Goal: Transaction & Acquisition: Download file/media

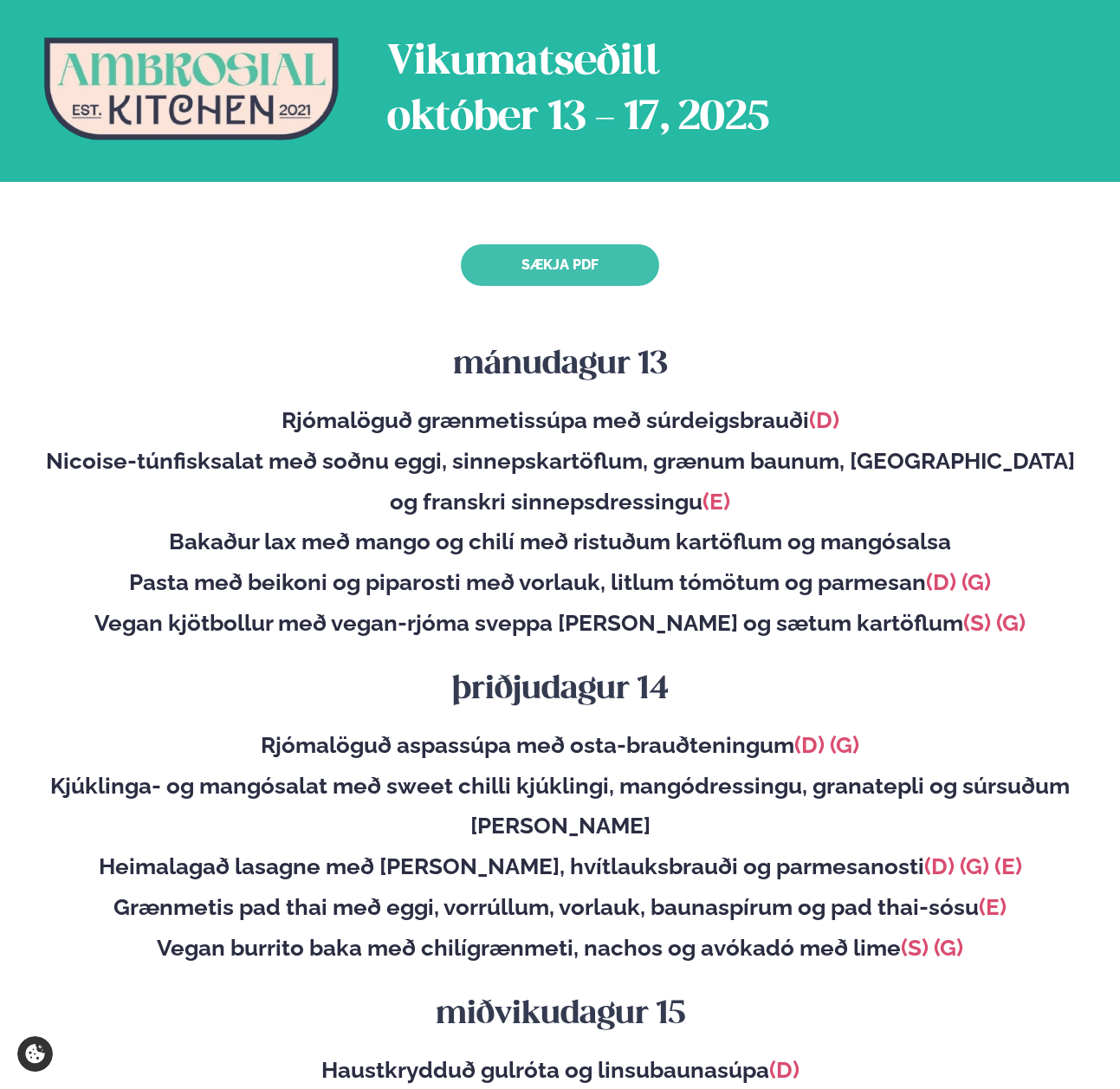
scroll to position [141, 0]
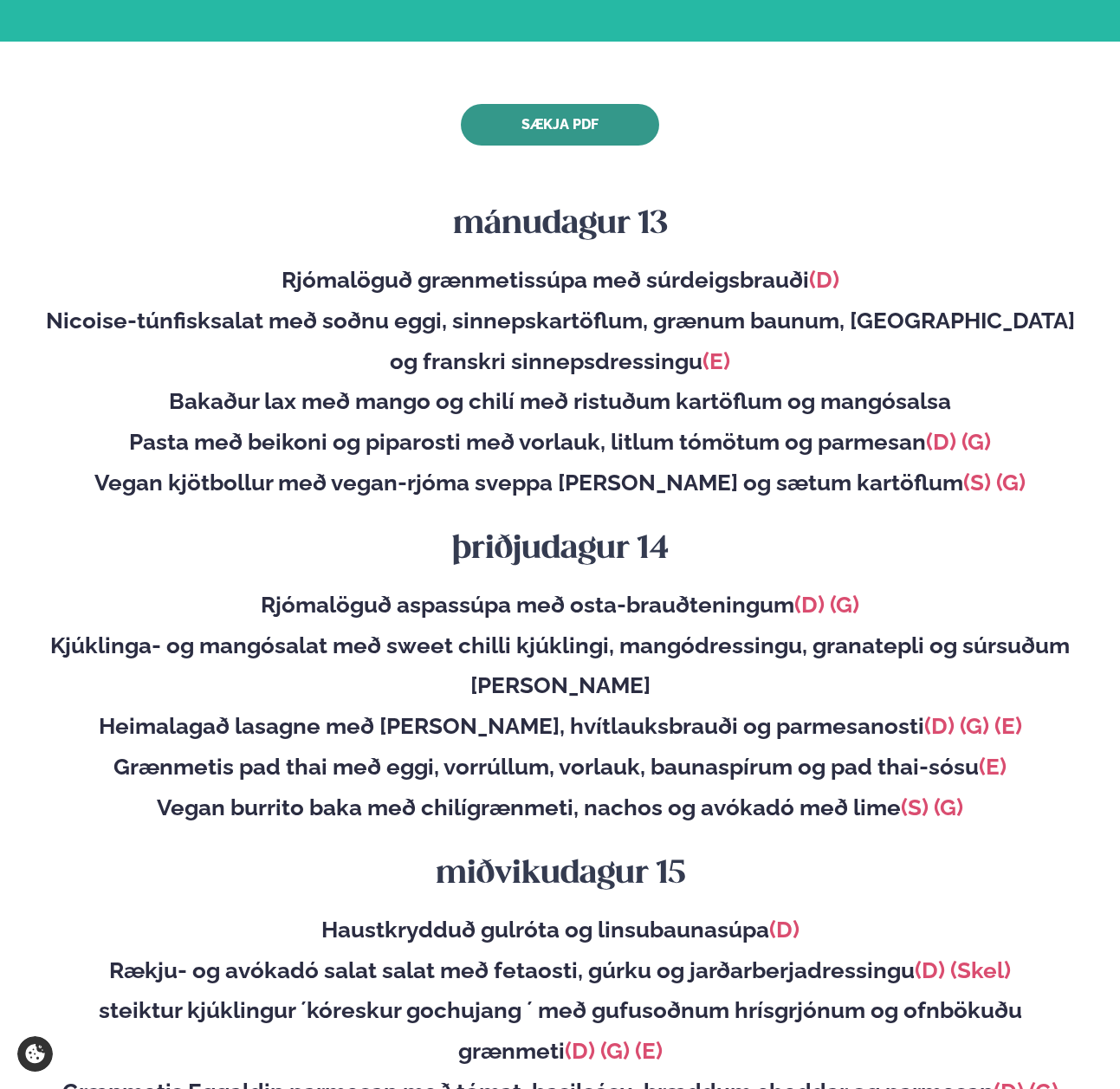
click at [545, 138] on link "Sækja PDF" at bounding box center [560, 124] width 199 height 42
